Goal: Task Accomplishment & Management: Complete application form

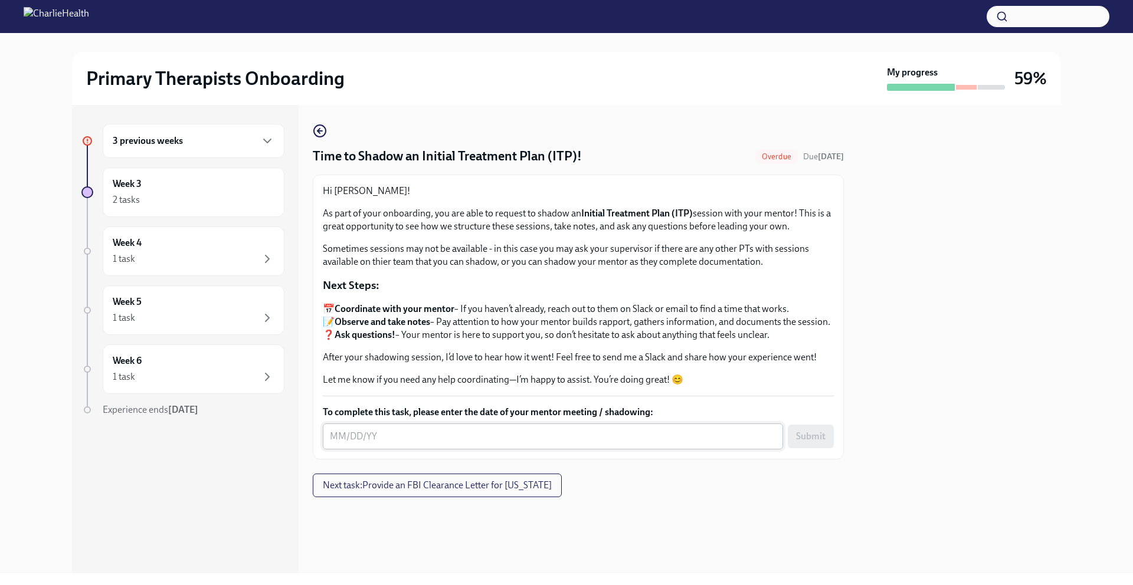
click at [406, 444] on textarea "To complete this task, please enter the date of your mentor meeting / shadowing:" at bounding box center [553, 437] width 446 height 14
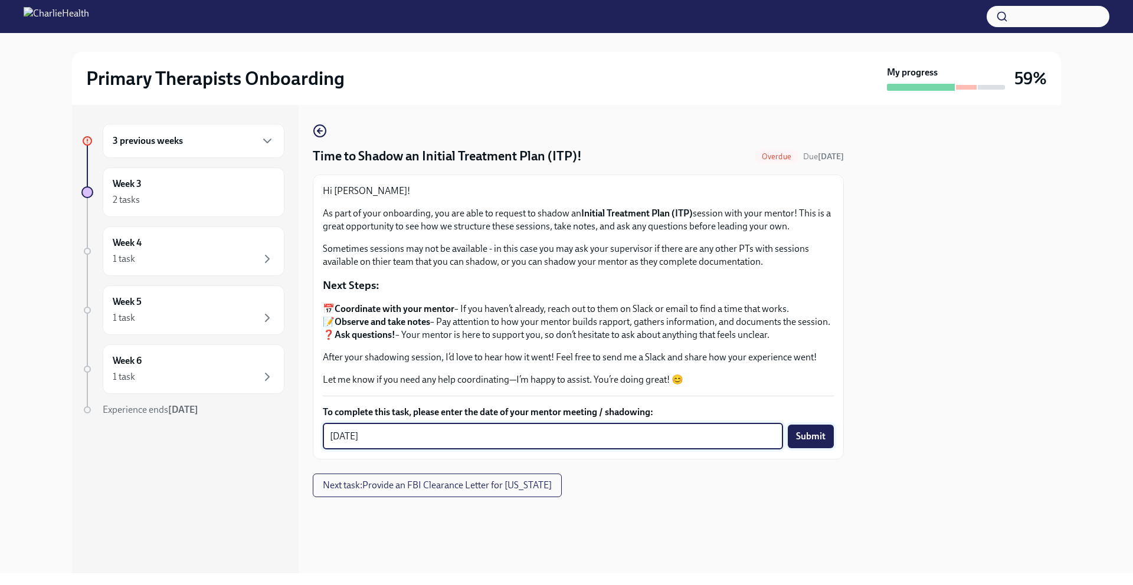
type textarea "[DATE]"
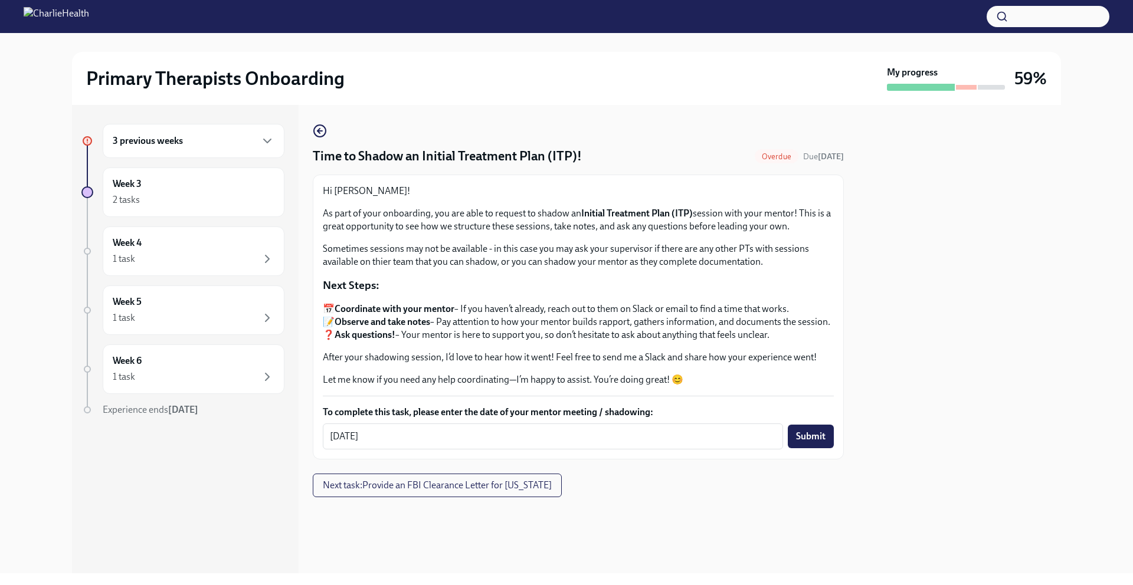
click at [819, 448] on button "Submit" at bounding box center [811, 437] width 46 height 24
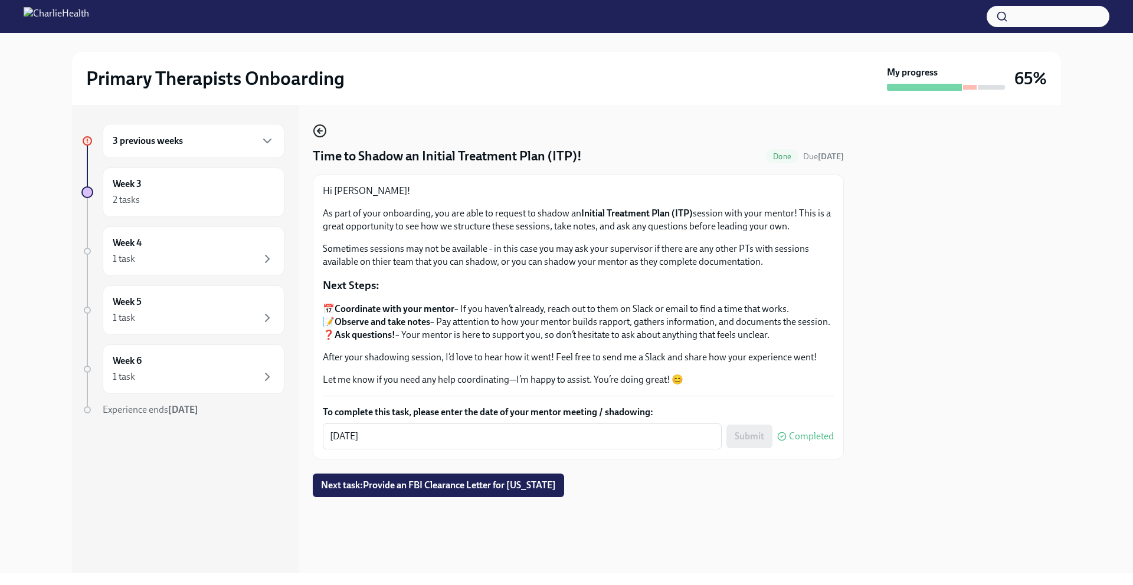
click at [320, 133] on icon "button" at bounding box center [320, 131] width 14 height 14
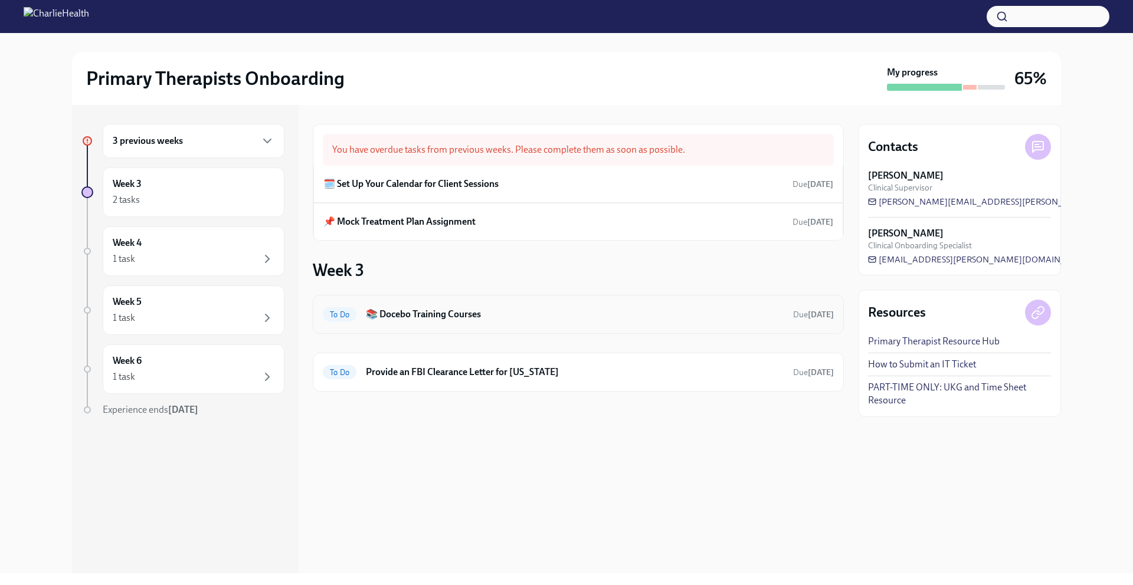
click at [422, 319] on h6 "📚 Docebo Training Courses" at bounding box center [575, 314] width 418 height 13
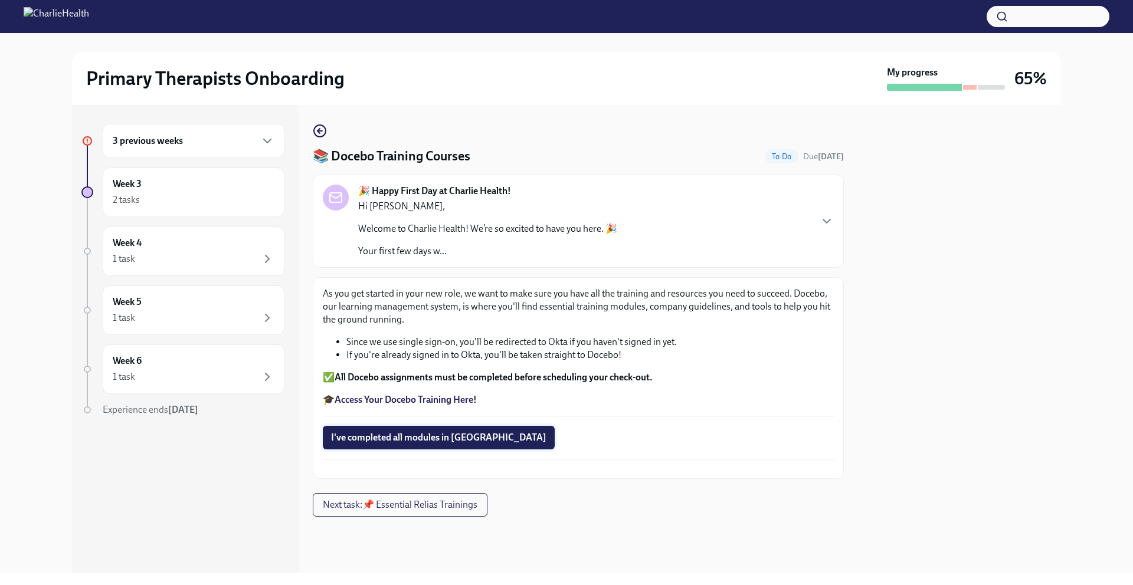
click at [416, 441] on span "I've completed all modules in [GEOGRAPHIC_DATA]" at bounding box center [438, 438] width 215 height 12
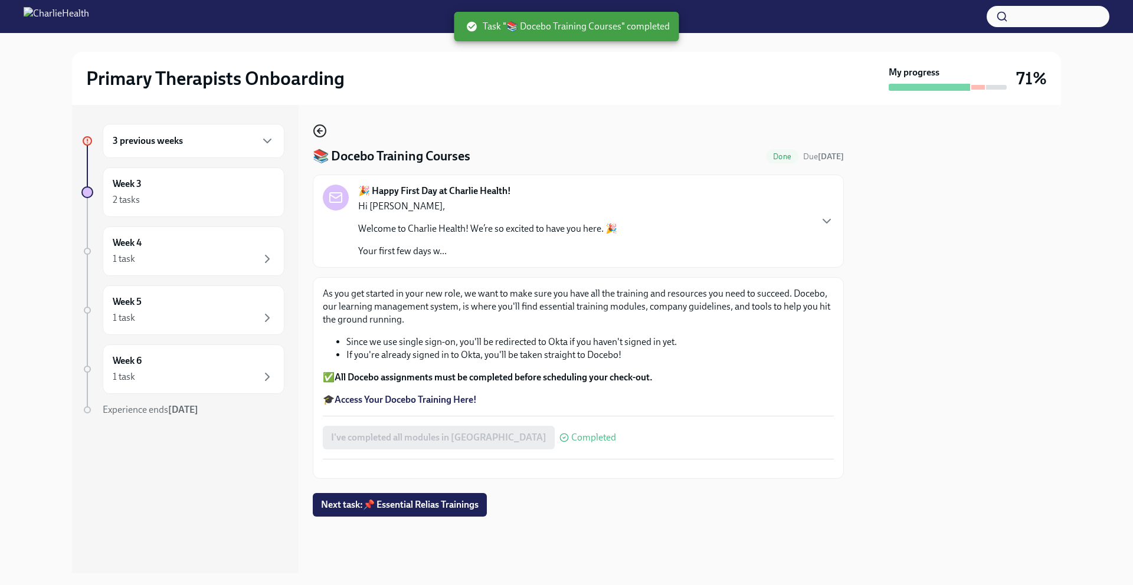
click at [320, 131] on icon "button" at bounding box center [319, 131] width 5 height 0
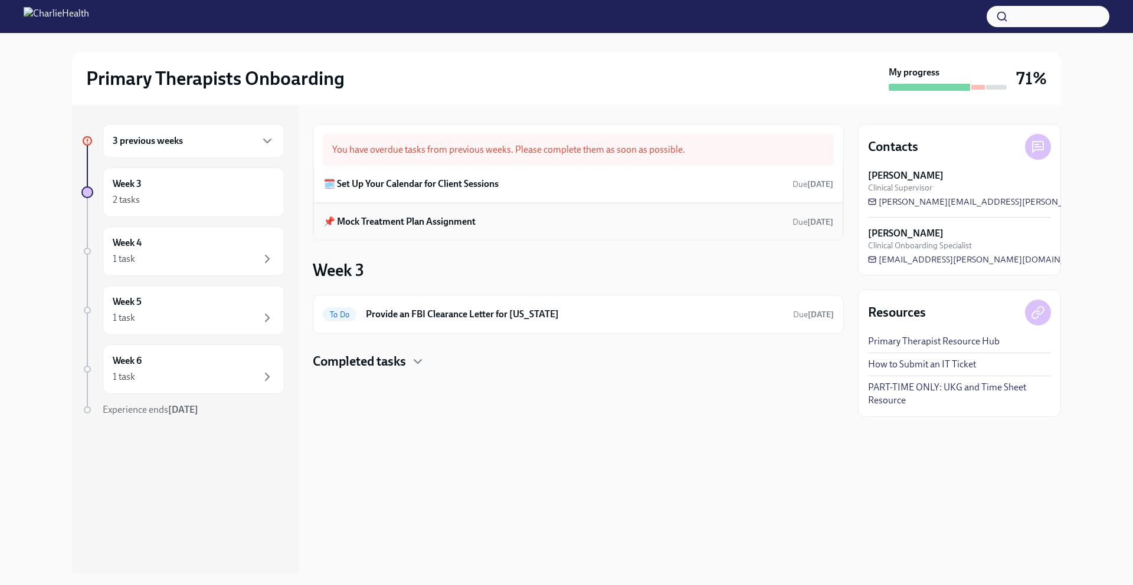
click at [461, 222] on h6 "📌 Mock Treatment Plan Assignment" at bounding box center [399, 221] width 152 height 13
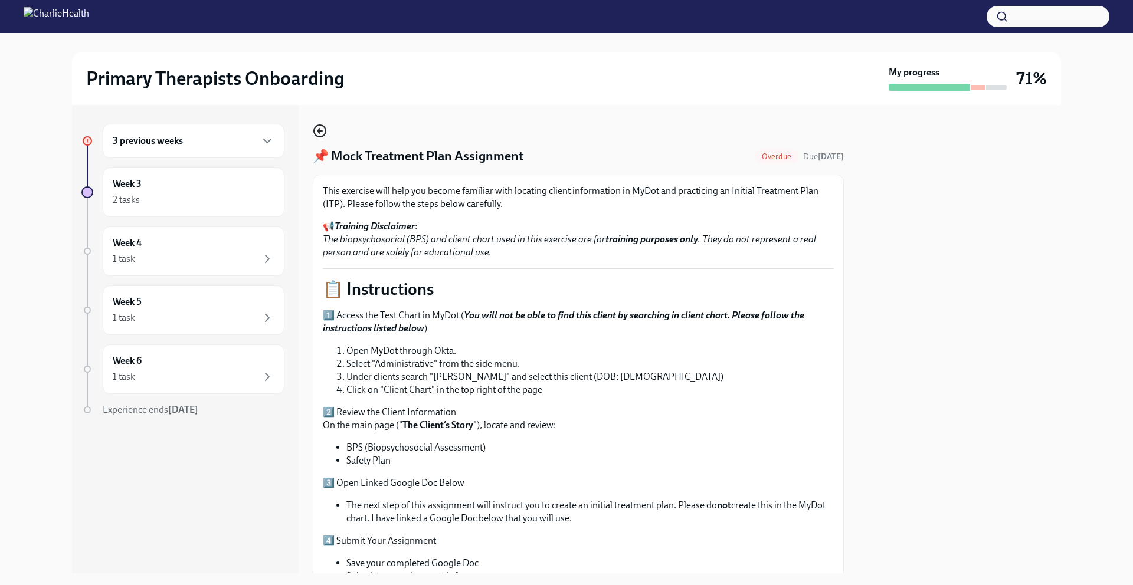
click at [322, 132] on icon "button" at bounding box center [320, 131] width 14 height 14
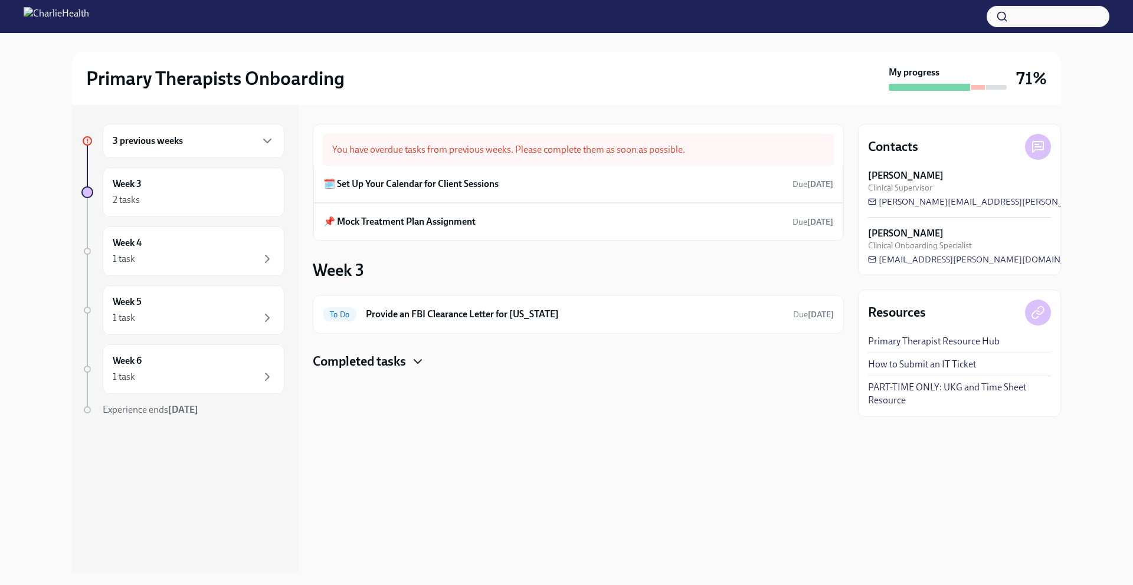
click at [419, 364] on icon "button" at bounding box center [418, 362] width 14 height 14
click at [422, 362] on icon "button" at bounding box center [418, 362] width 14 height 14
